Goal: Navigation & Orientation: Go to known website

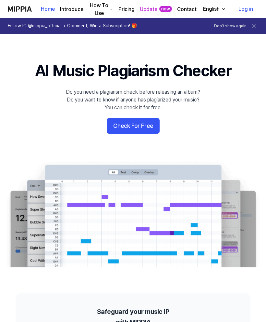
click at [254, 29] on icon at bounding box center [254, 26] width 6 height 6
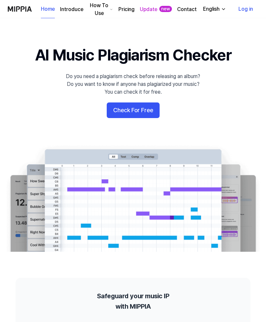
click at [141, 114] on button "Check For Free" at bounding box center [133, 110] width 53 height 16
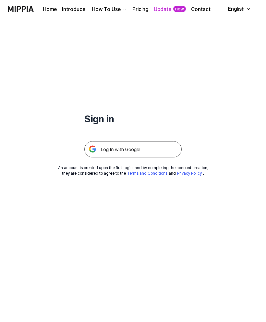
click at [245, 11] on div "English" at bounding box center [236, 9] width 19 height 8
click at [235, 40] on link "한국어" at bounding box center [221, 39] width 62 height 13
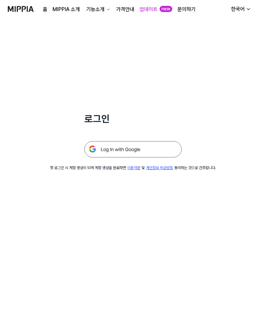
click at [107, 149] on img at bounding box center [132, 149] width 97 height 16
click at [20, 7] on img at bounding box center [21, 9] width 26 height 18
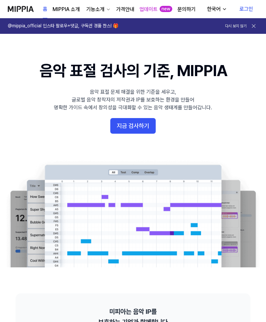
click at [45, 9] on link "홈" at bounding box center [45, 9] width 5 height 18
